Goal: Book appointment/travel/reservation

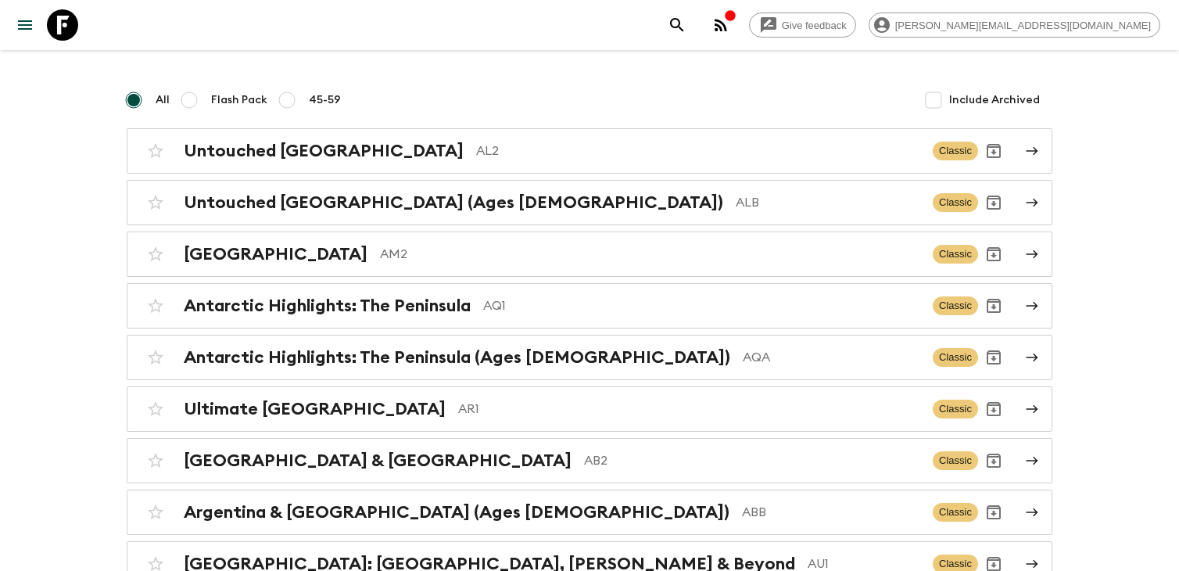
scroll to position [129, 0]
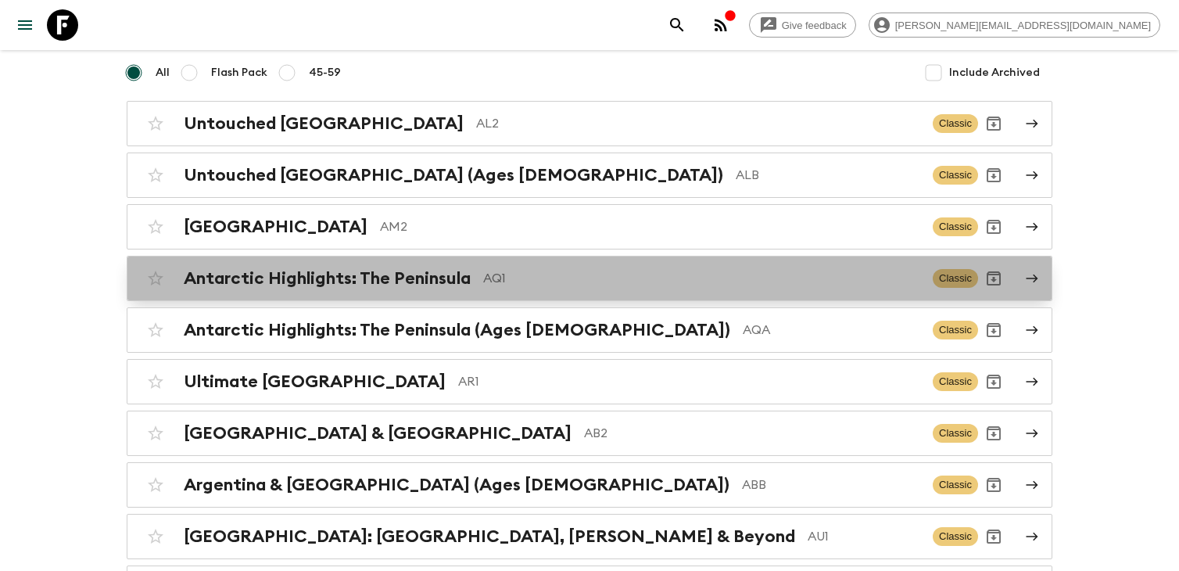
click at [574, 281] on p "AQ1" at bounding box center [701, 278] width 437 height 19
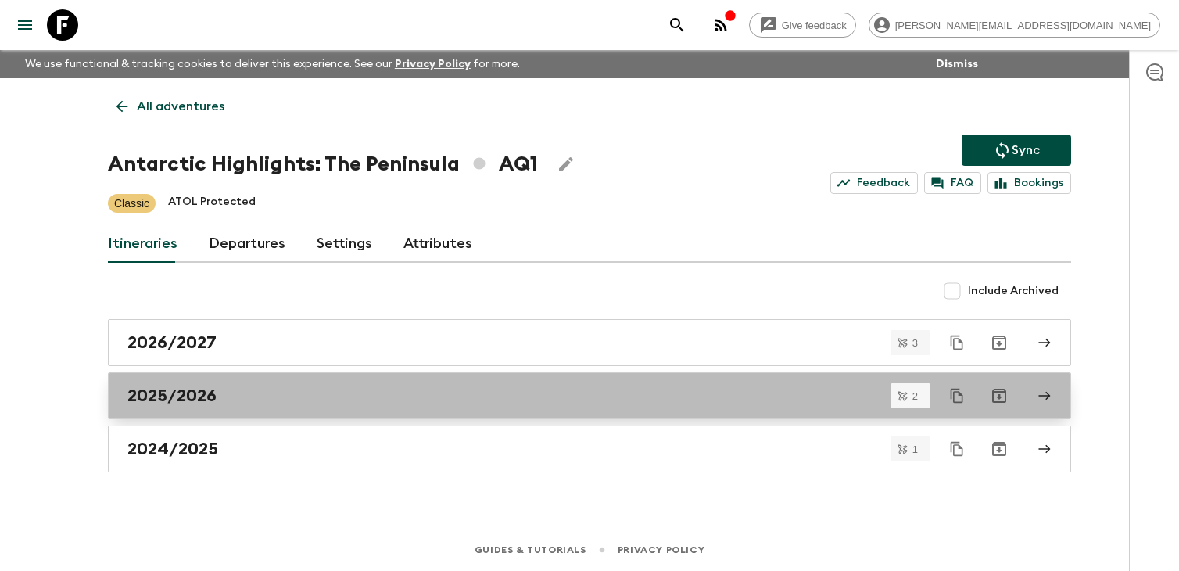
click at [364, 406] on link "2025/2026" at bounding box center [589, 395] width 963 height 47
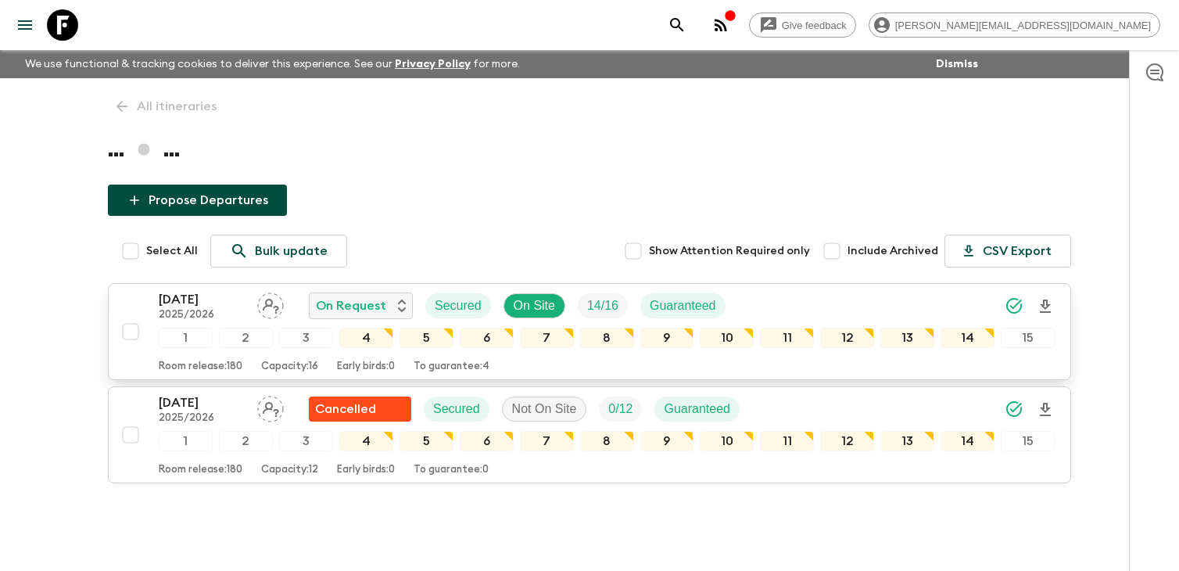
click at [224, 296] on p "[DATE]" at bounding box center [202, 299] width 86 height 19
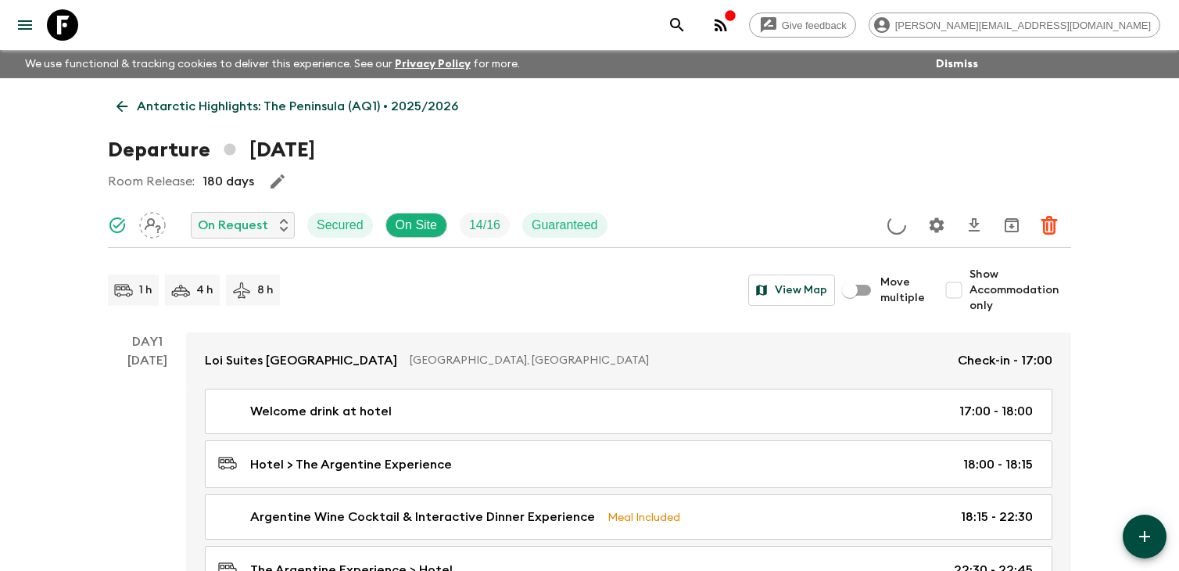
click at [153, 110] on p "Antarctic Highlights: The Peninsula (AQ1) • 2025/2026" at bounding box center [297, 106] width 321 height 19
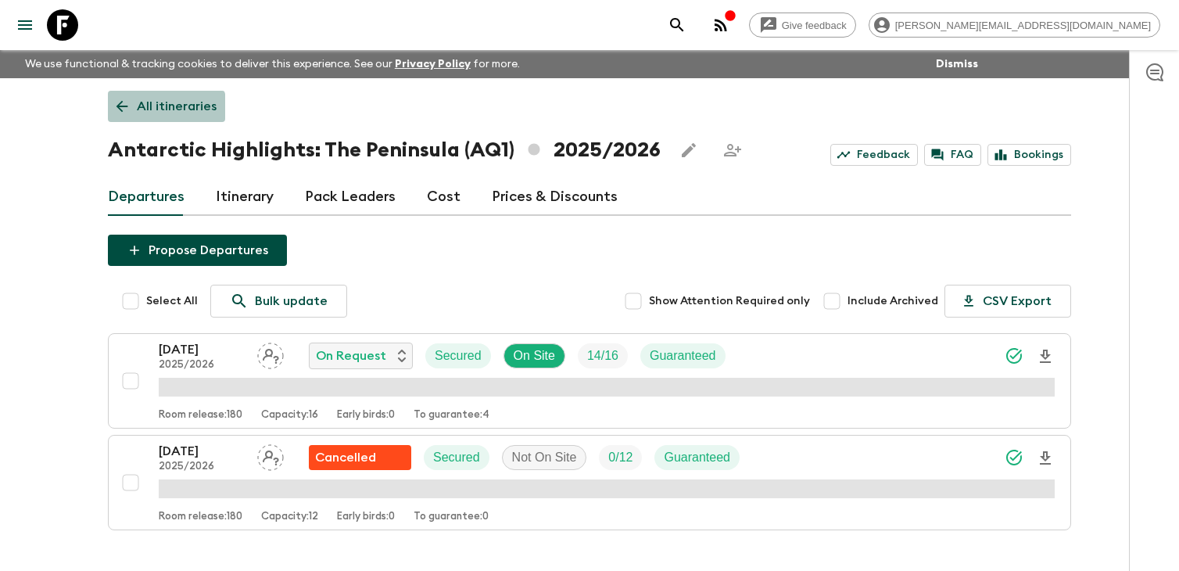
click at [154, 109] on p "All itineraries" at bounding box center [177, 106] width 80 height 19
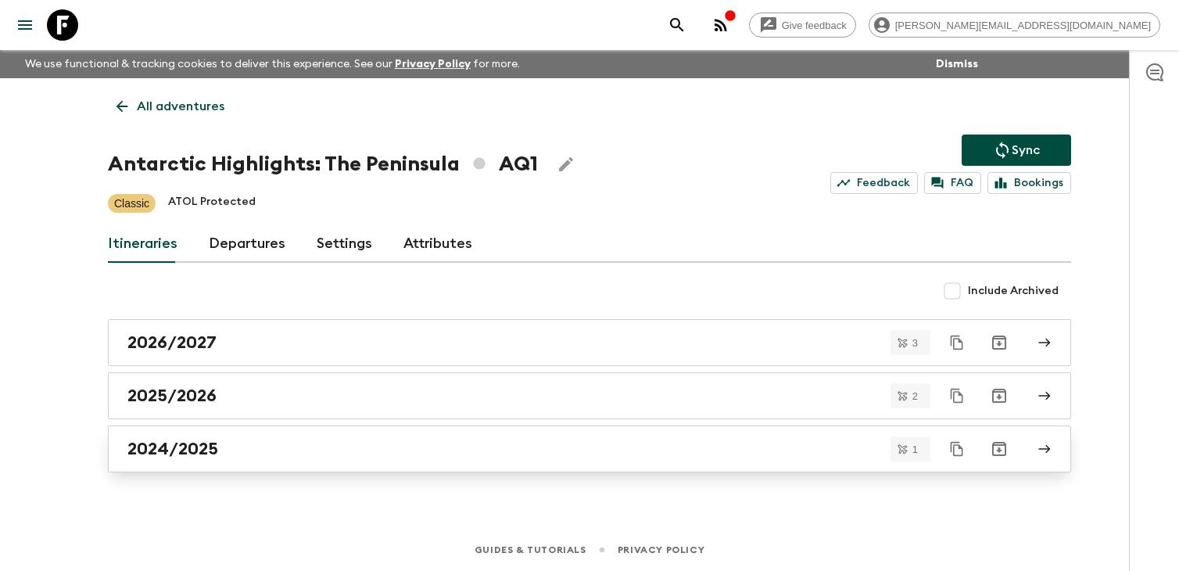
click at [257, 456] on div "2024/2025" at bounding box center [574, 448] width 894 height 20
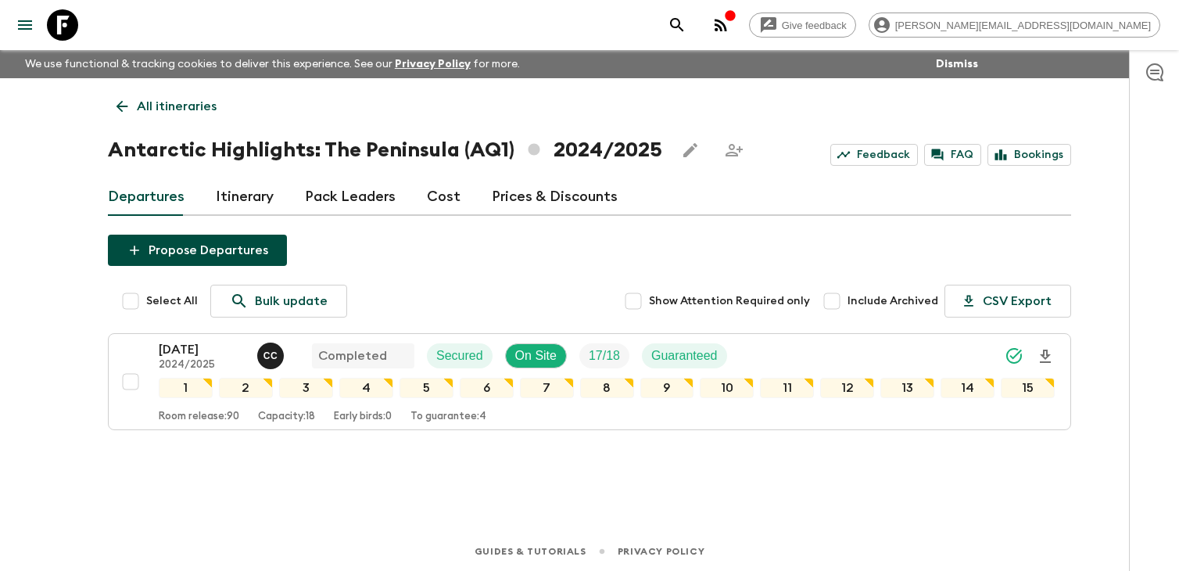
click at [170, 106] on p "All itineraries" at bounding box center [177, 106] width 80 height 19
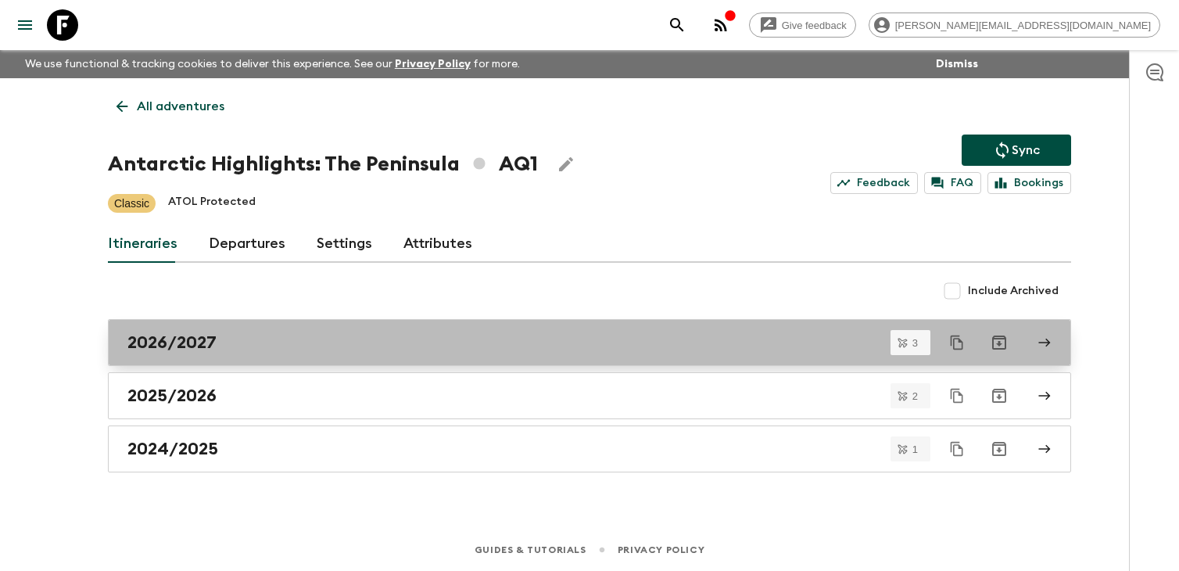
click at [250, 354] on link "2026/2027" at bounding box center [589, 342] width 963 height 47
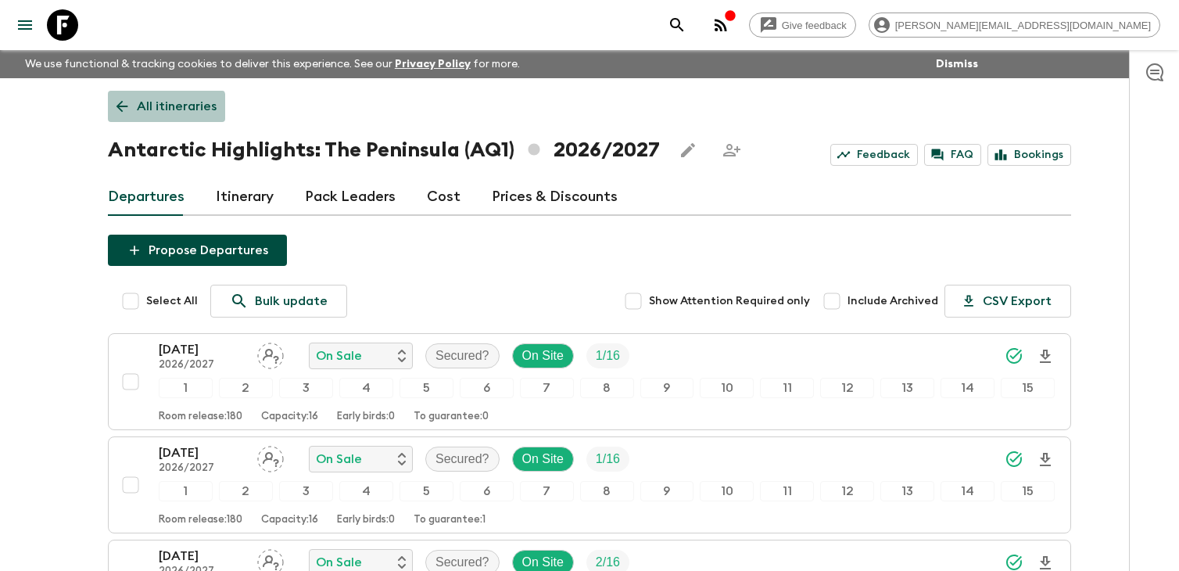
click at [139, 110] on p "All itineraries" at bounding box center [177, 106] width 80 height 19
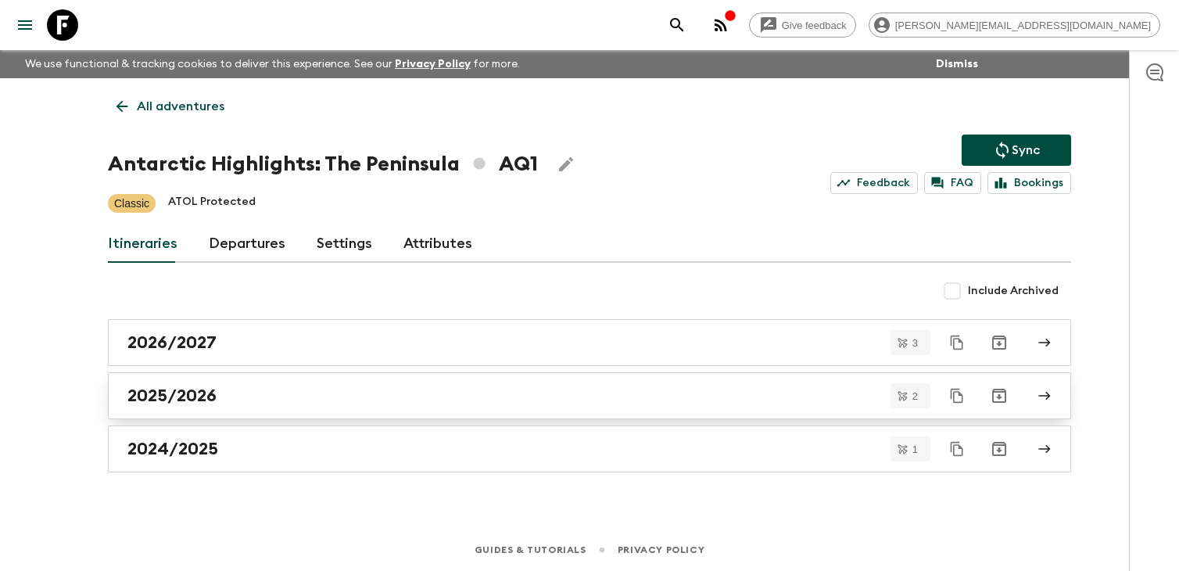
click at [193, 401] on h2 "2025/2026" at bounding box center [171, 395] width 89 height 20
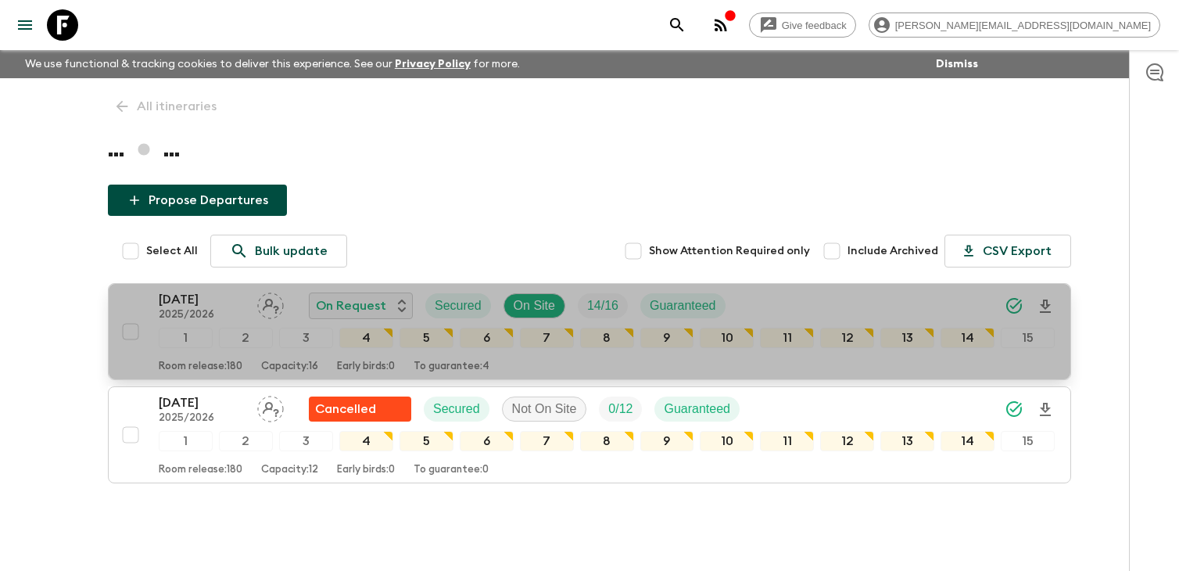
click at [199, 309] on p "2025/2026" at bounding box center [202, 315] width 86 height 13
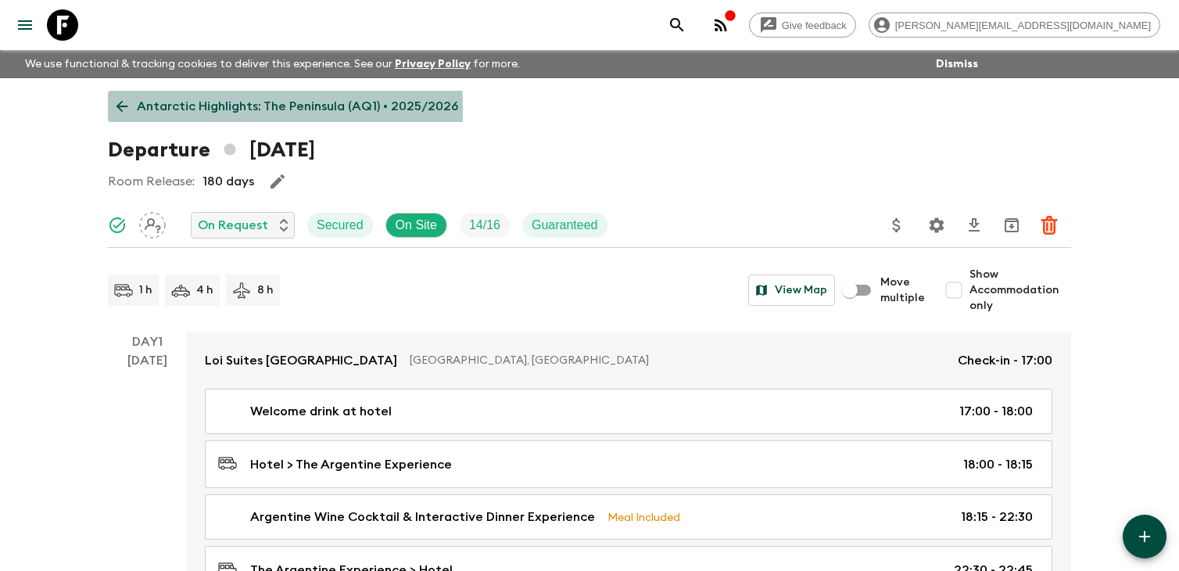
click at [149, 107] on p "Antarctic Highlights: The Peninsula (AQ1) • 2025/2026" at bounding box center [297, 106] width 321 height 19
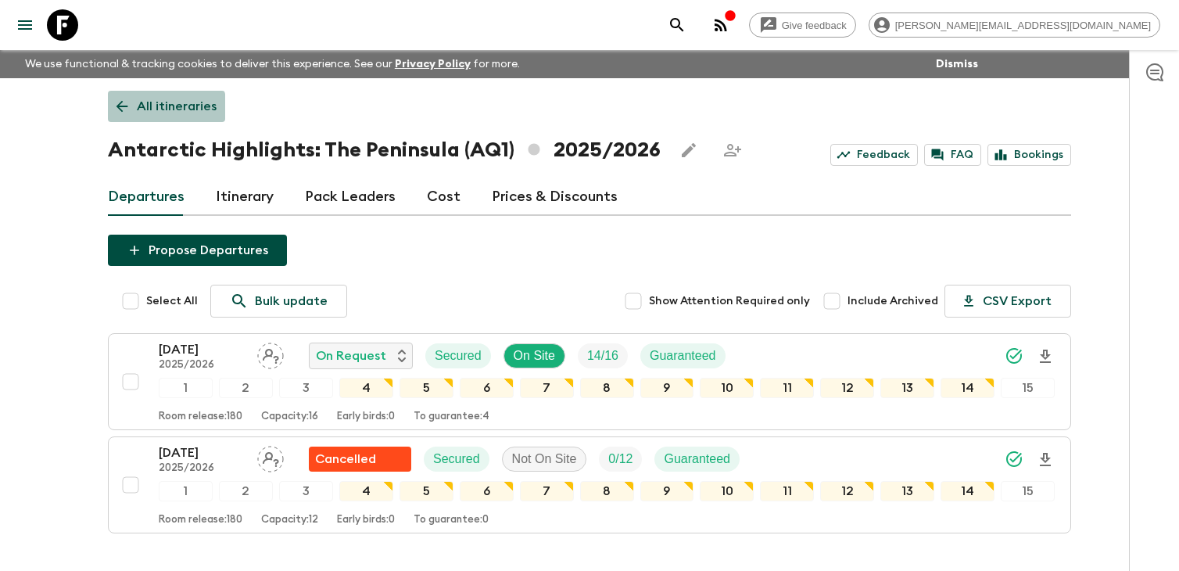
click at [146, 109] on p "All itineraries" at bounding box center [177, 106] width 80 height 19
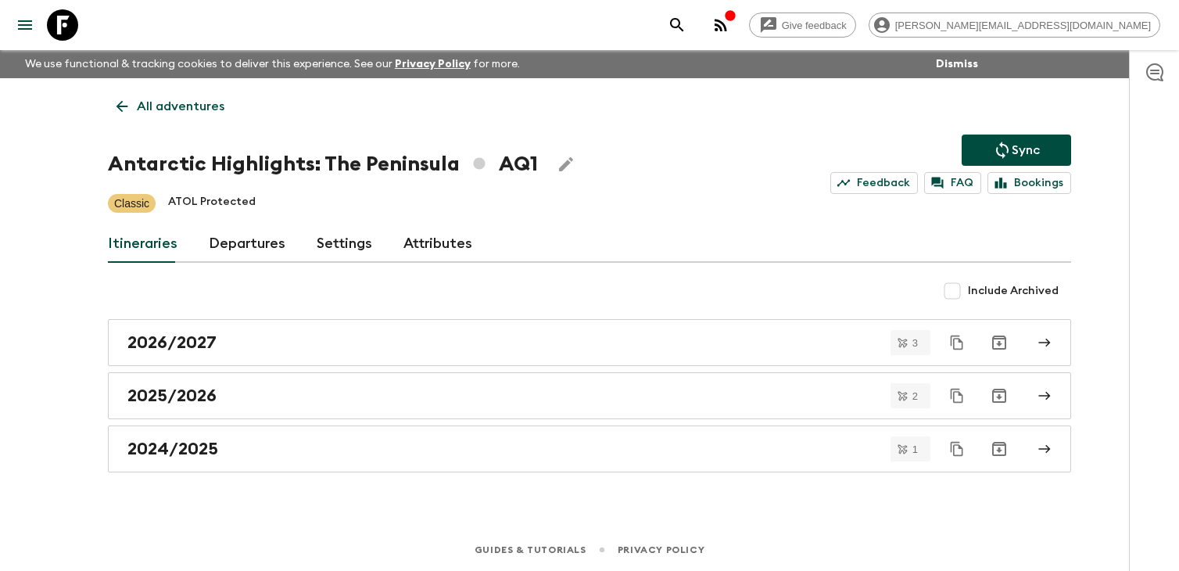
click at [146, 109] on p "All adventures" at bounding box center [181, 106] width 88 height 19
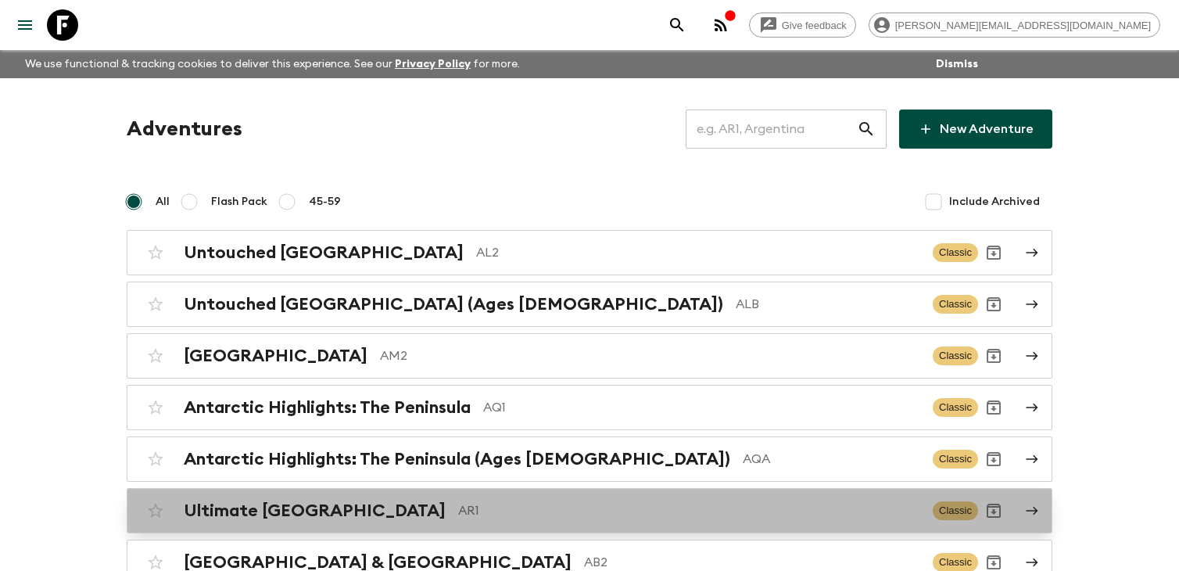
click at [458, 513] on p "AR1" at bounding box center [689, 510] width 462 height 19
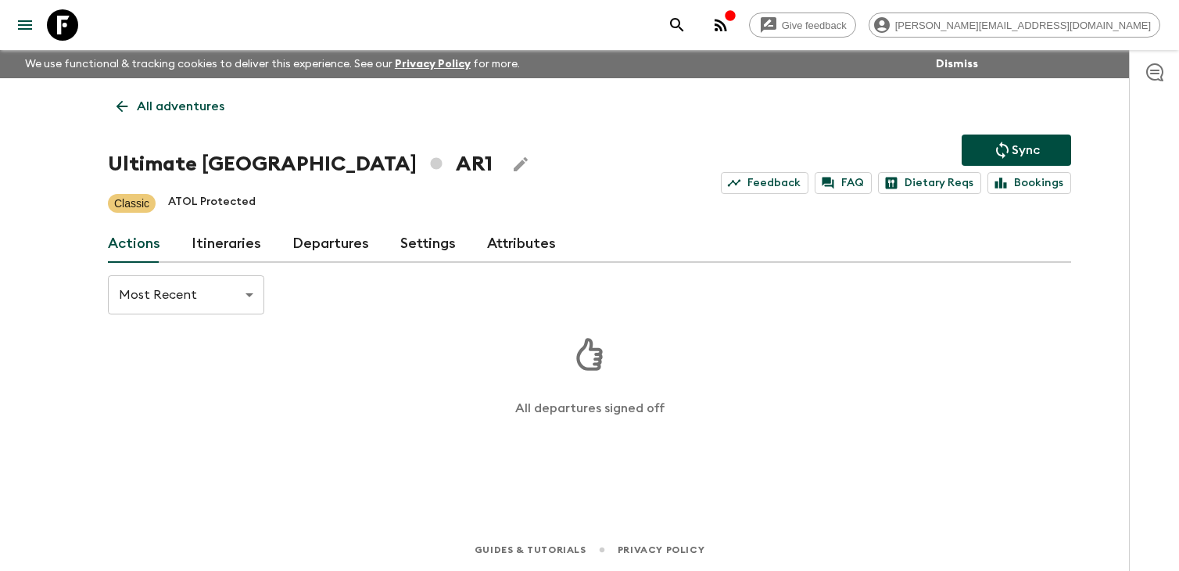
click at [242, 236] on link "Itineraries" at bounding box center [226, 244] width 70 height 38
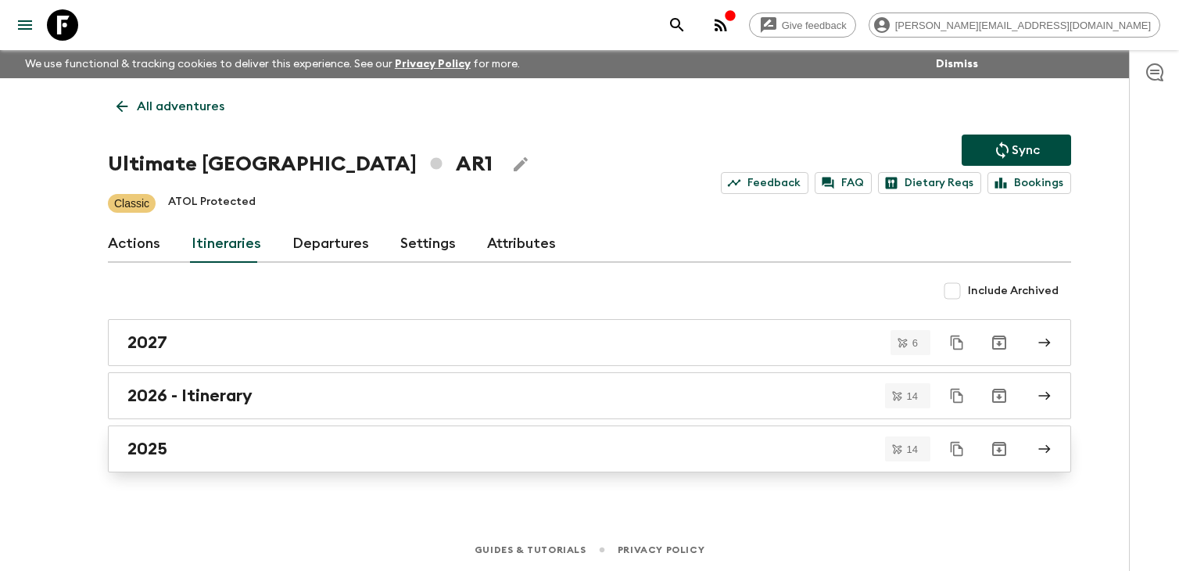
click at [212, 456] on div "2025" at bounding box center [574, 448] width 894 height 20
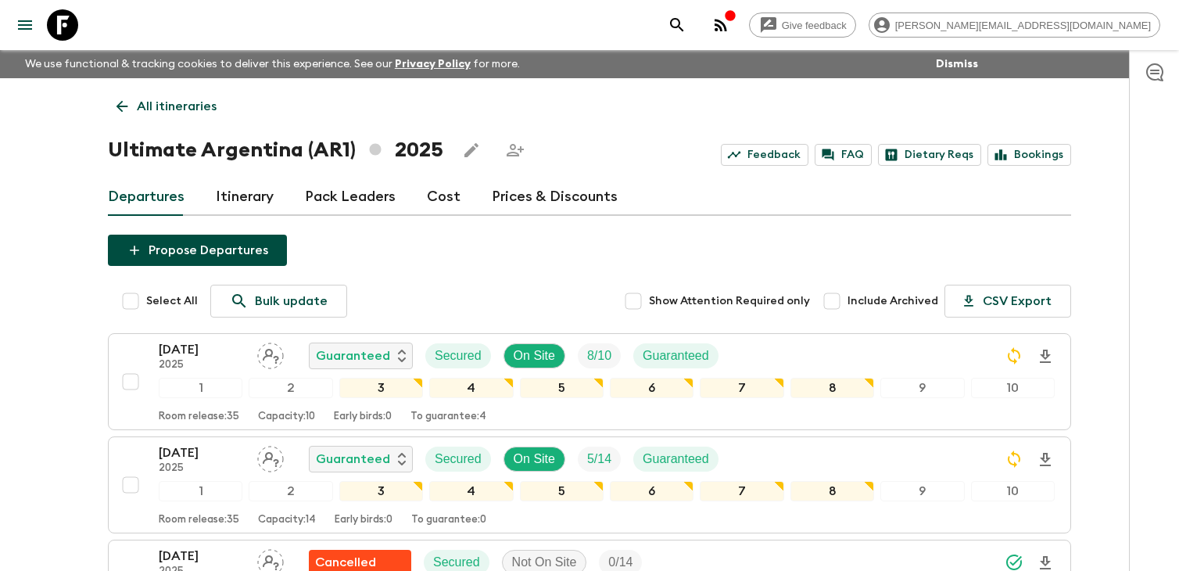
scroll to position [6, 0]
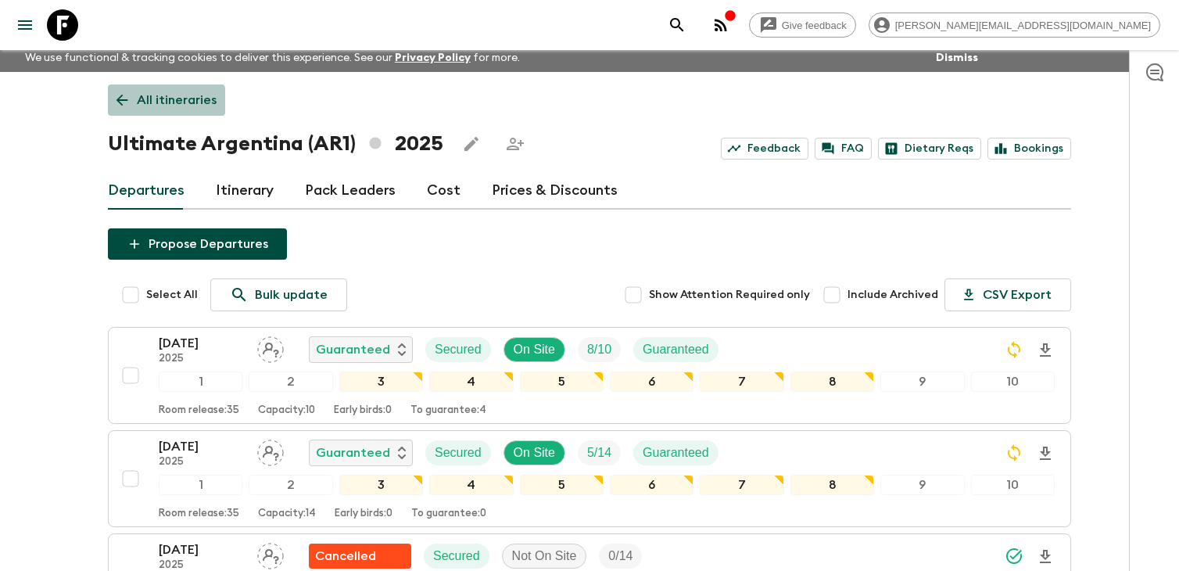
click at [151, 102] on p "All itineraries" at bounding box center [177, 100] width 80 height 19
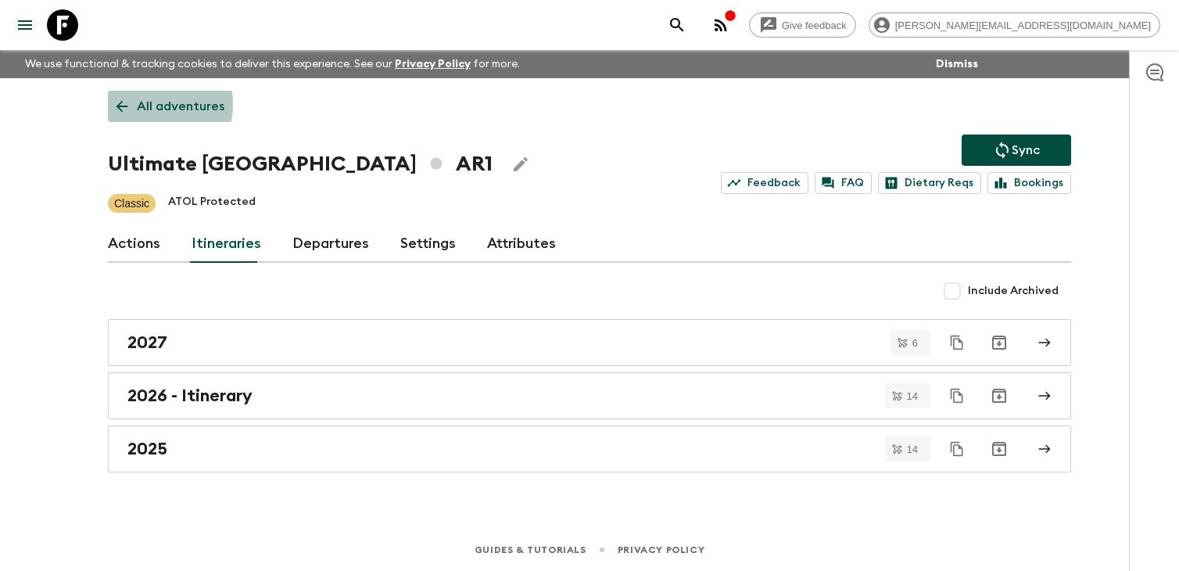
click at [137, 104] on p "All adventures" at bounding box center [181, 106] width 88 height 19
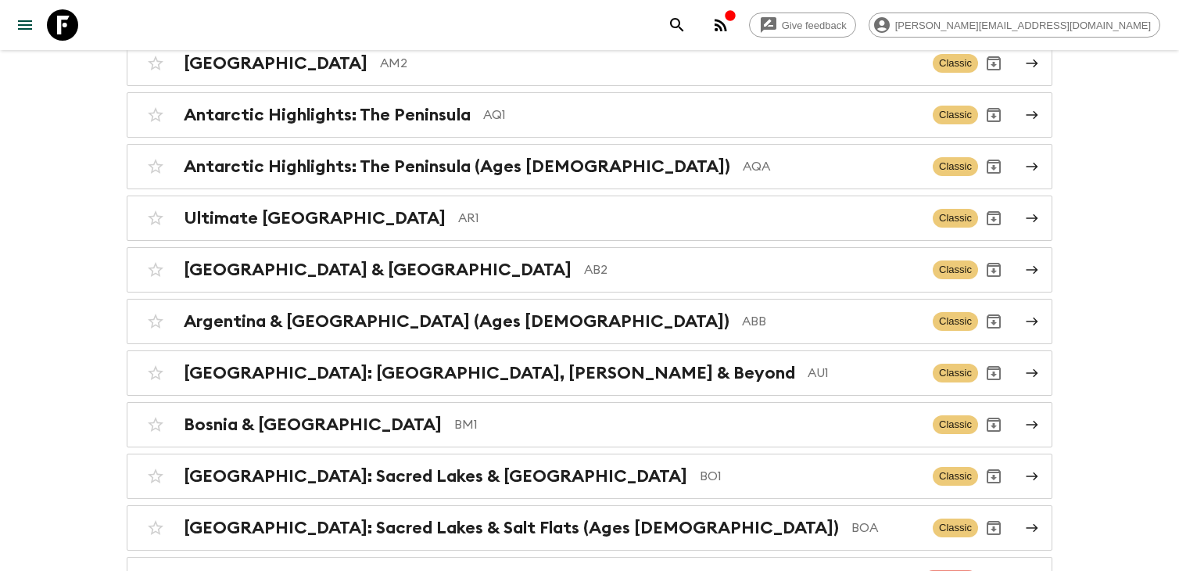
scroll to position [298, 0]
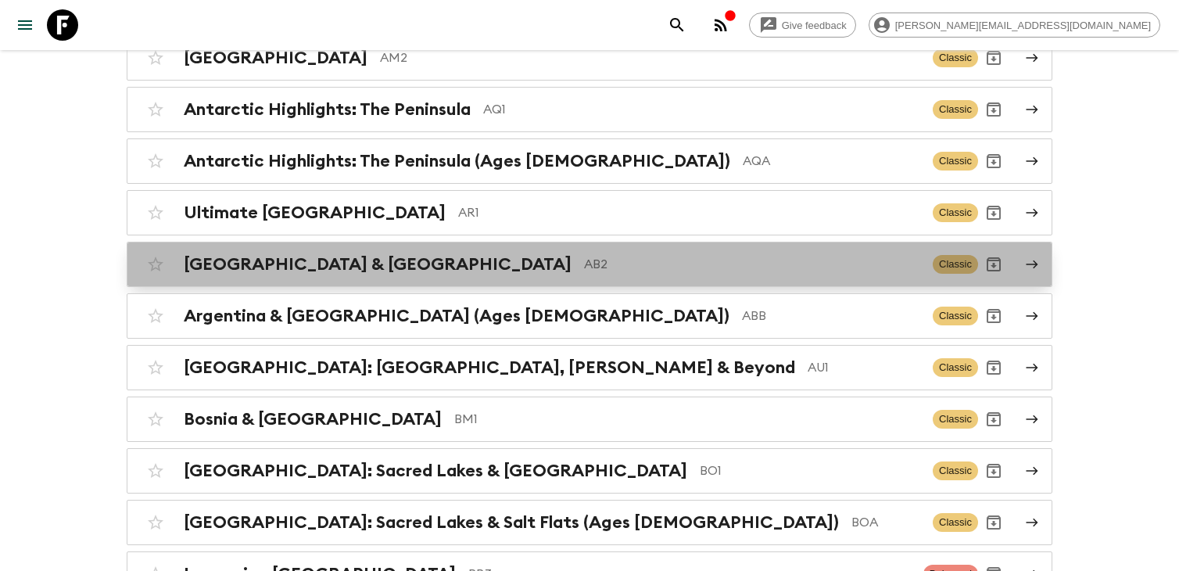
click at [584, 268] on p "AB2" at bounding box center [752, 264] width 336 height 19
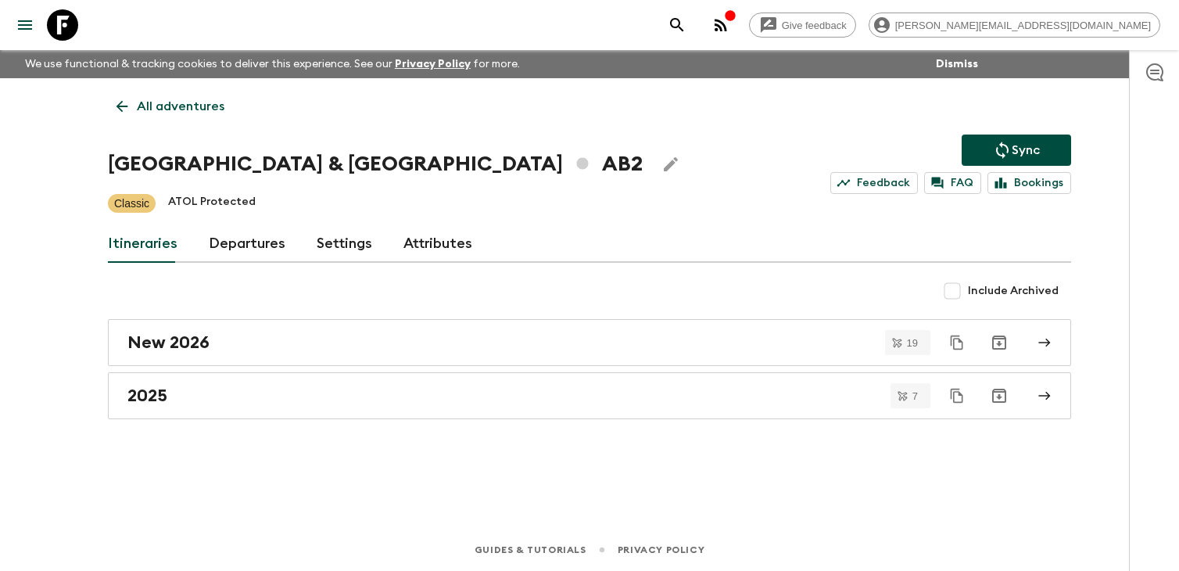
click at [177, 422] on div "All adventures Argentina & [GEOGRAPHIC_DATA] AB2 Sync Feedback FAQ Bookings Cla…" at bounding box center [589, 281] width 1000 height 406
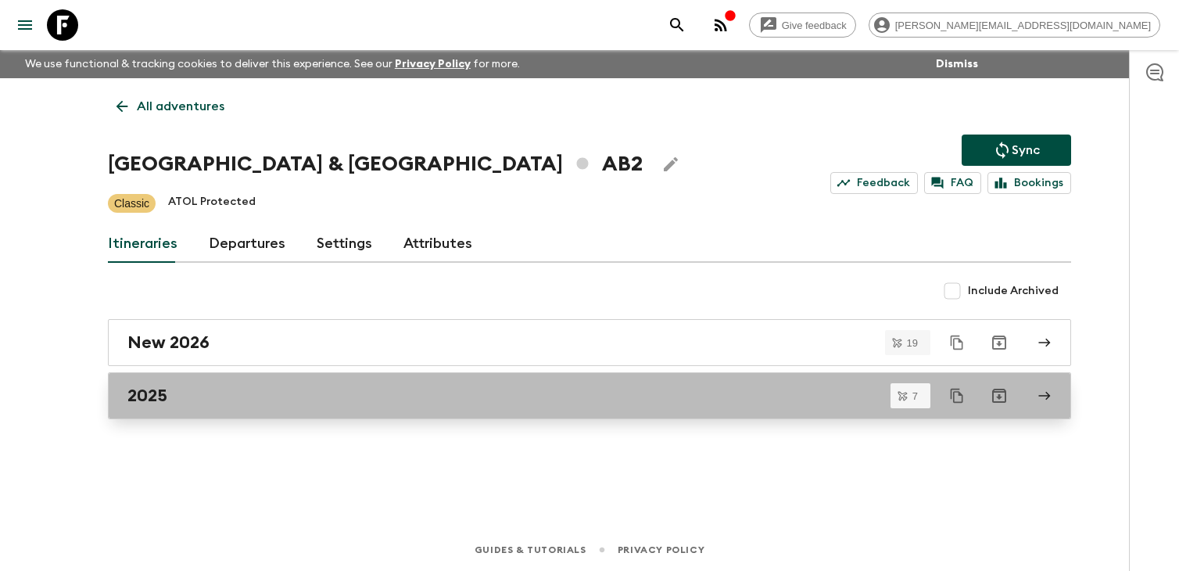
click at [179, 404] on div "2025" at bounding box center [574, 395] width 894 height 20
